Goal: Navigation & Orientation: Find specific page/section

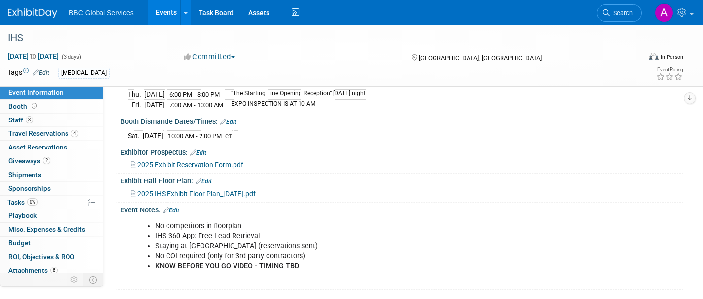
scroll to position [155, 0]
click at [58, 197] on link "0% Tasks 0%" at bounding box center [51, 202] width 102 height 13
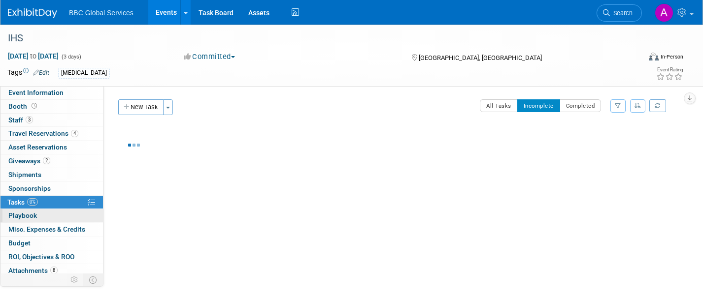
click at [61, 215] on link "0 Playbook 0" at bounding box center [51, 215] width 102 height 13
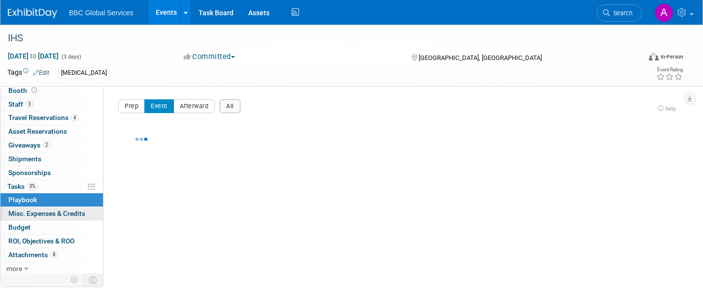
scroll to position [18, 0]
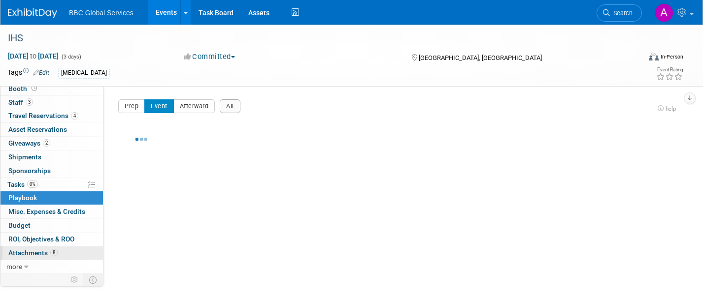
click at [41, 250] on span "Attachments 8" at bounding box center [32, 253] width 49 height 8
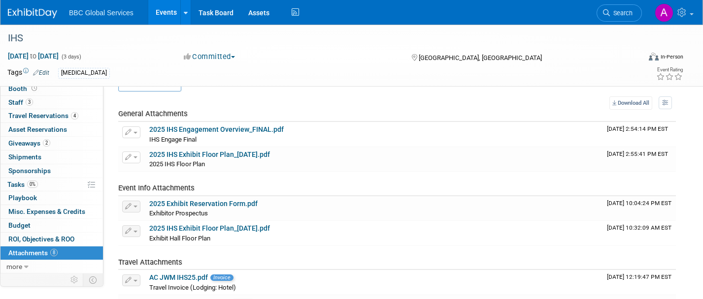
scroll to position [22, 0]
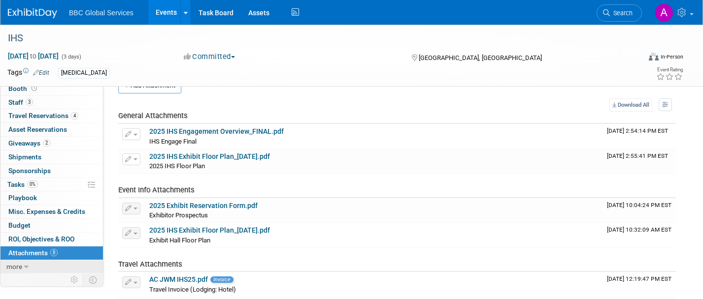
click at [19, 268] on span "more" at bounding box center [14, 267] width 16 height 8
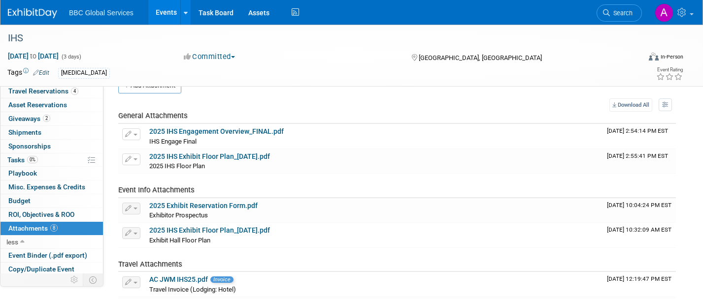
scroll to position [86, 0]
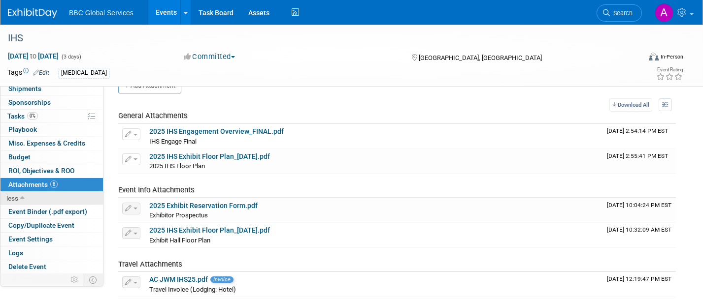
click at [15, 194] on span "less" at bounding box center [12, 198] width 12 height 8
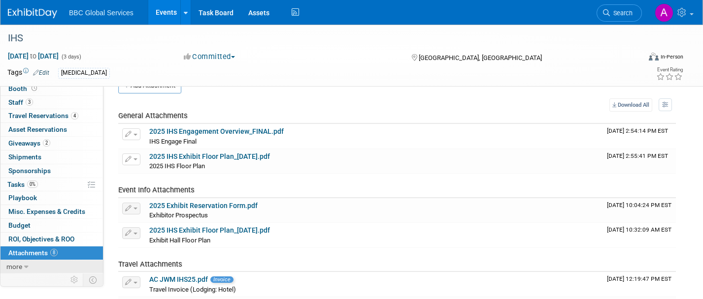
click at [23, 260] on link "more" at bounding box center [51, 266] width 102 height 13
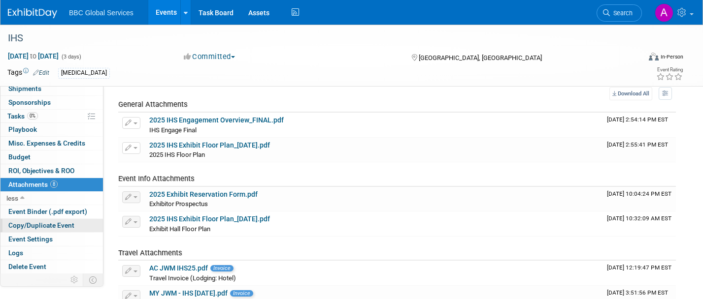
scroll to position [34, 0]
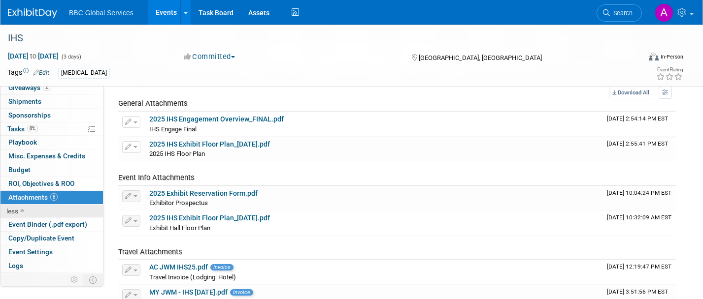
click at [19, 206] on link "less" at bounding box center [51, 211] width 102 height 13
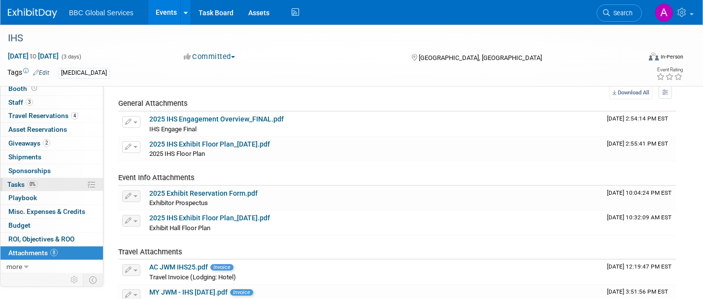
scroll to position [0, 0]
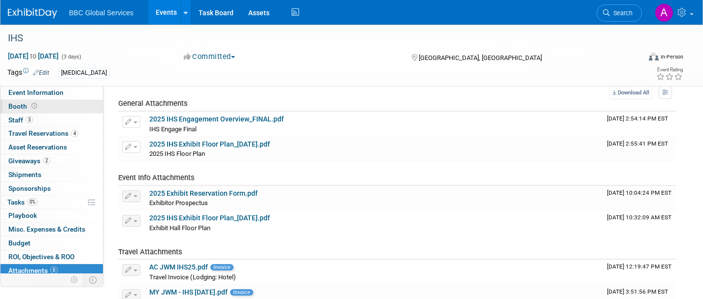
click at [49, 101] on link "Booth" at bounding box center [51, 106] width 102 height 13
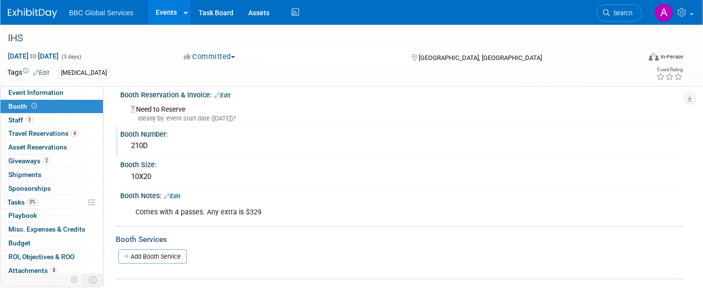
scroll to position [12, 0]
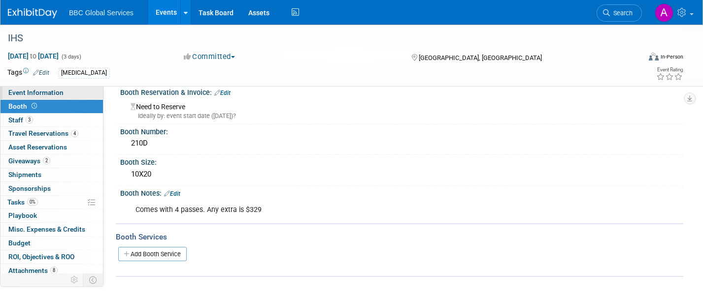
click at [44, 91] on span "Event Information" at bounding box center [35, 93] width 55 height 8
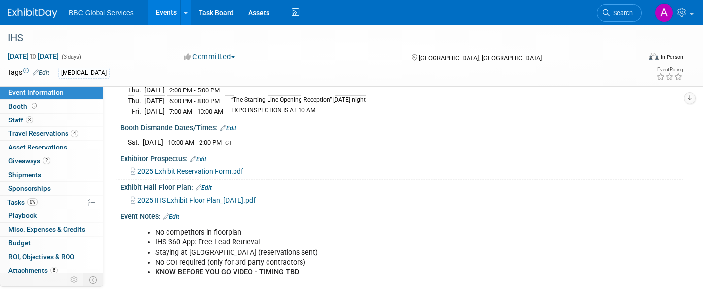
scroll to position [172, 0]
